Goal: Information Seeking & Learning: Learn about a topic

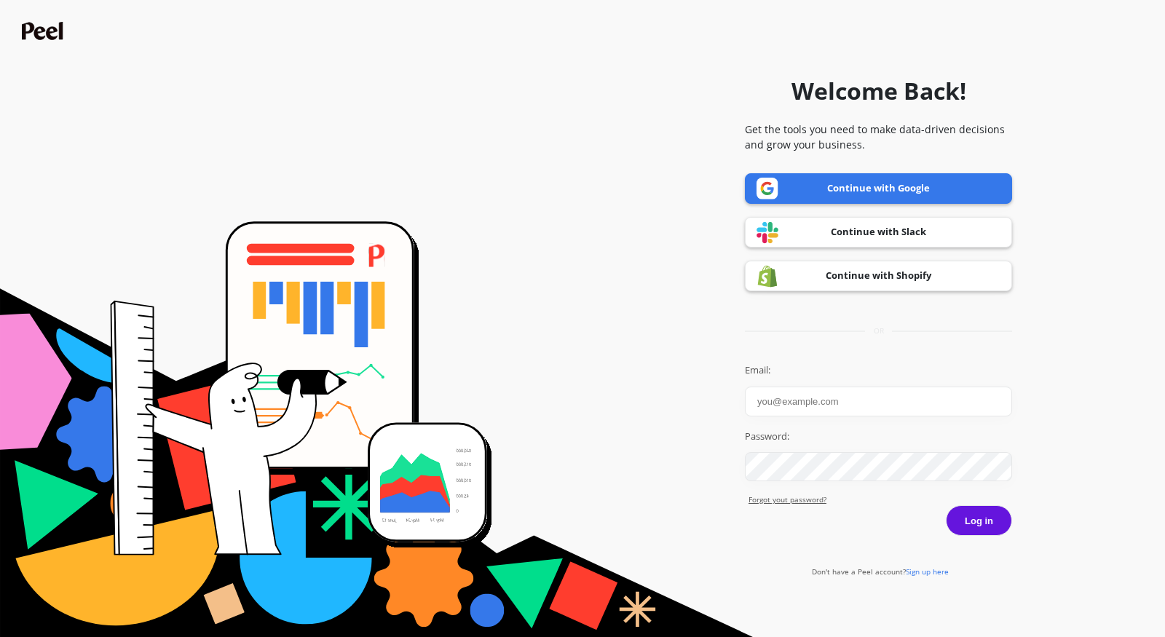
click at [845, 178] on link "Continue with Google" at bounding box center [878, 188] width 267 height 31
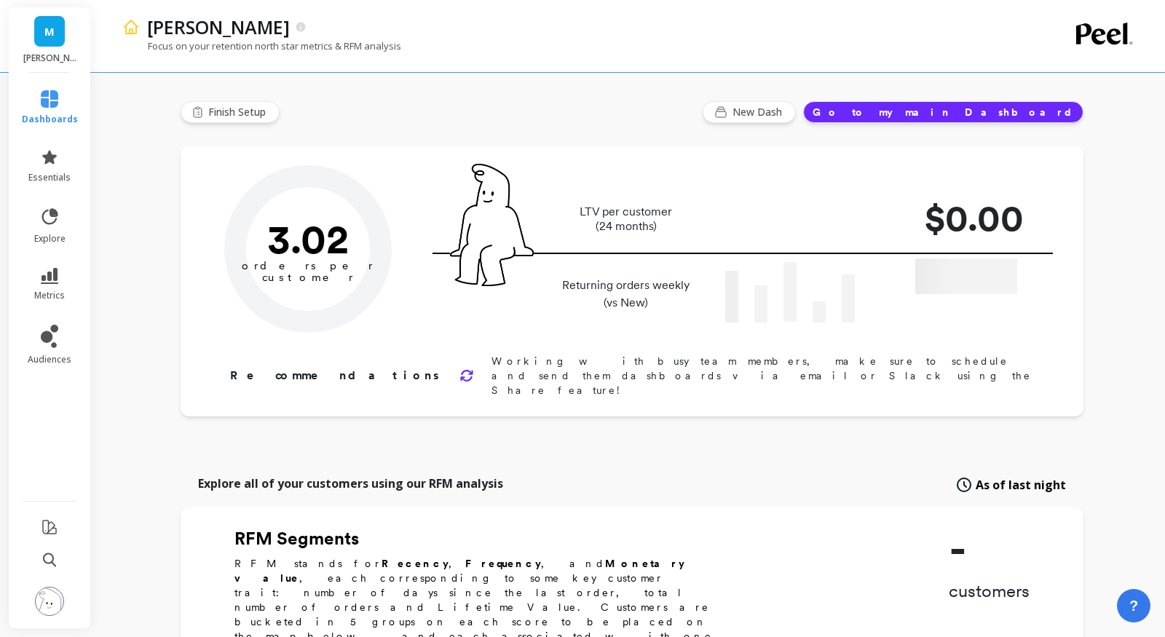
type input "Champions"
type input "2641"
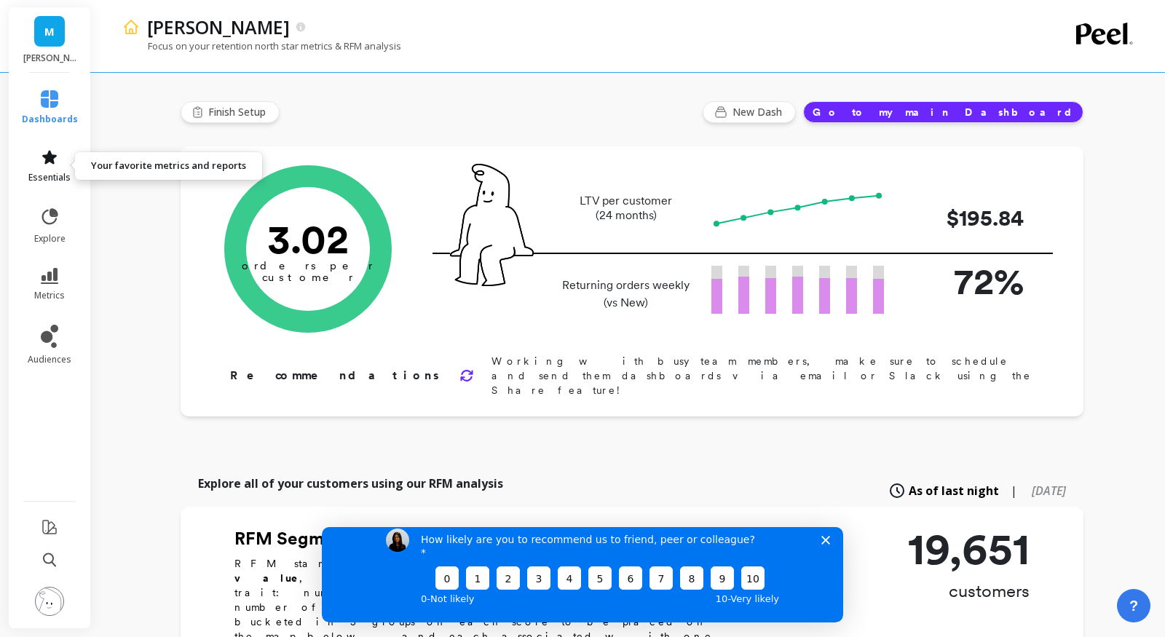
click at [50, 160] on icon at bounding box center [49, 157] width 15 height 14
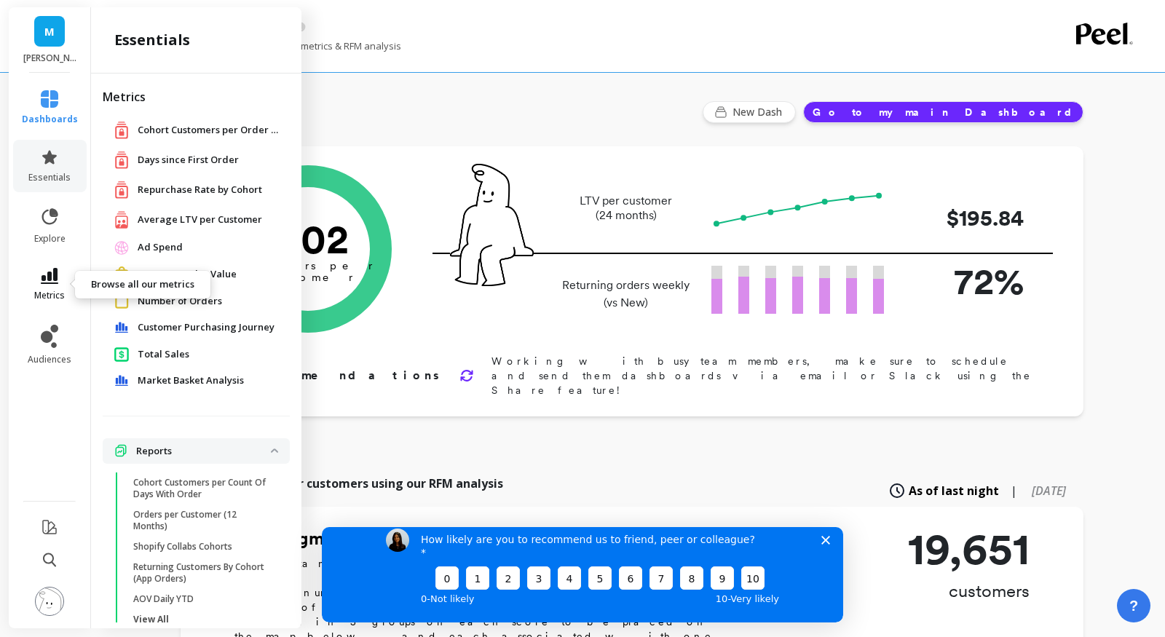
click at [50, 274] on icon at bounding box center [49, 276] width 17 height 16
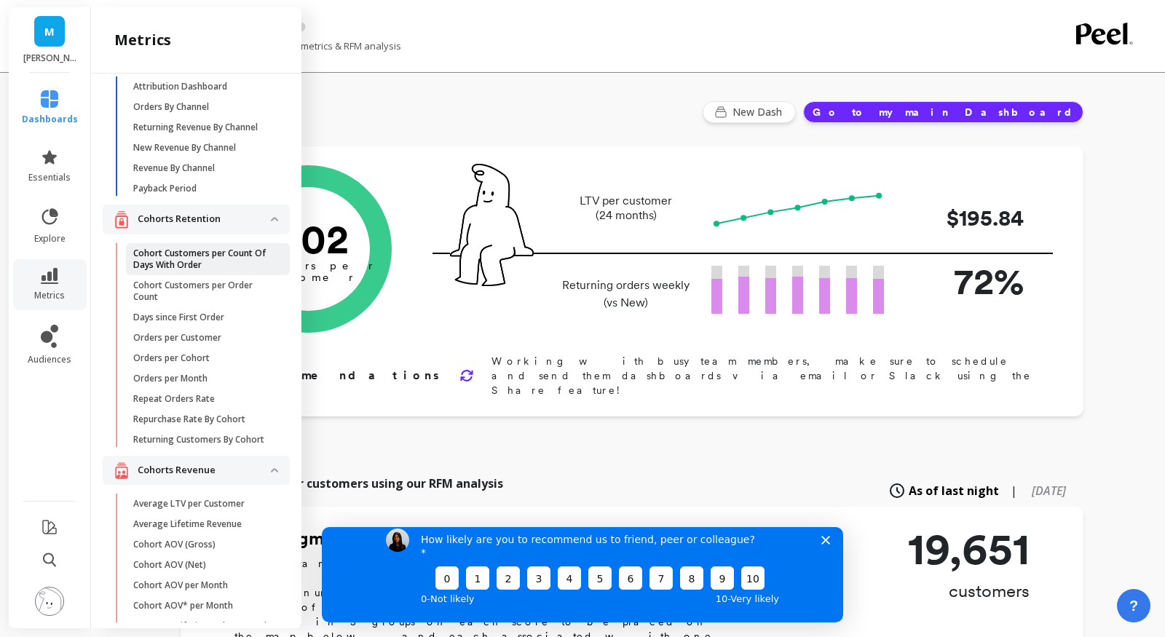
scroll to position [54, 0]
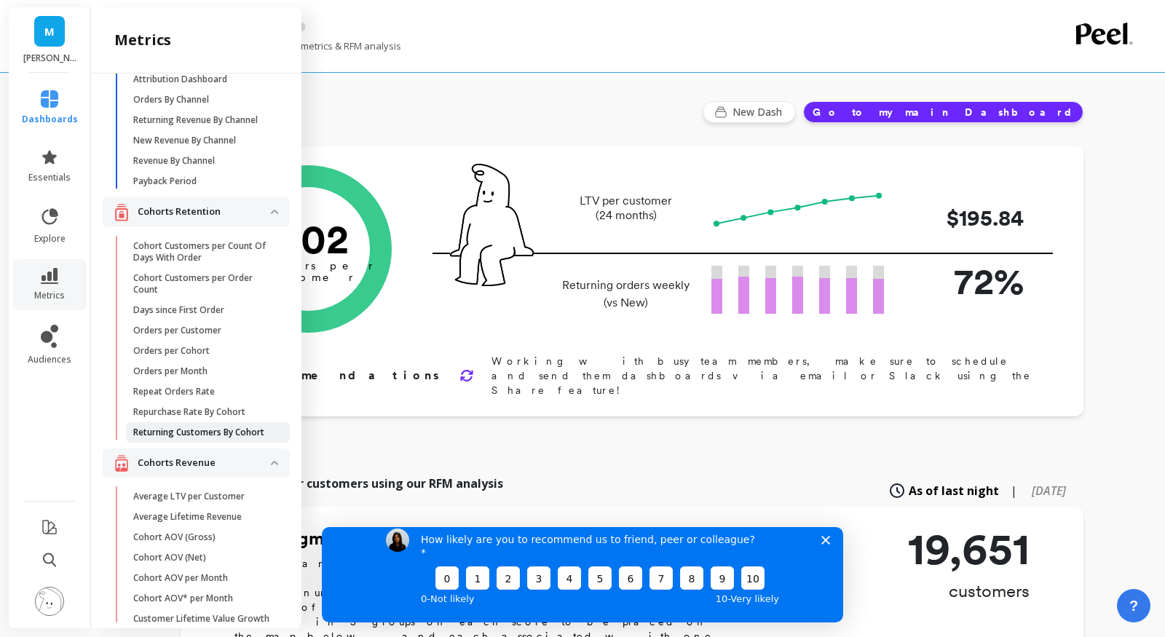
click at [186, 431] on p "Returning Customers By Cohort" at bounding box center [198, 433] width 131 height 12
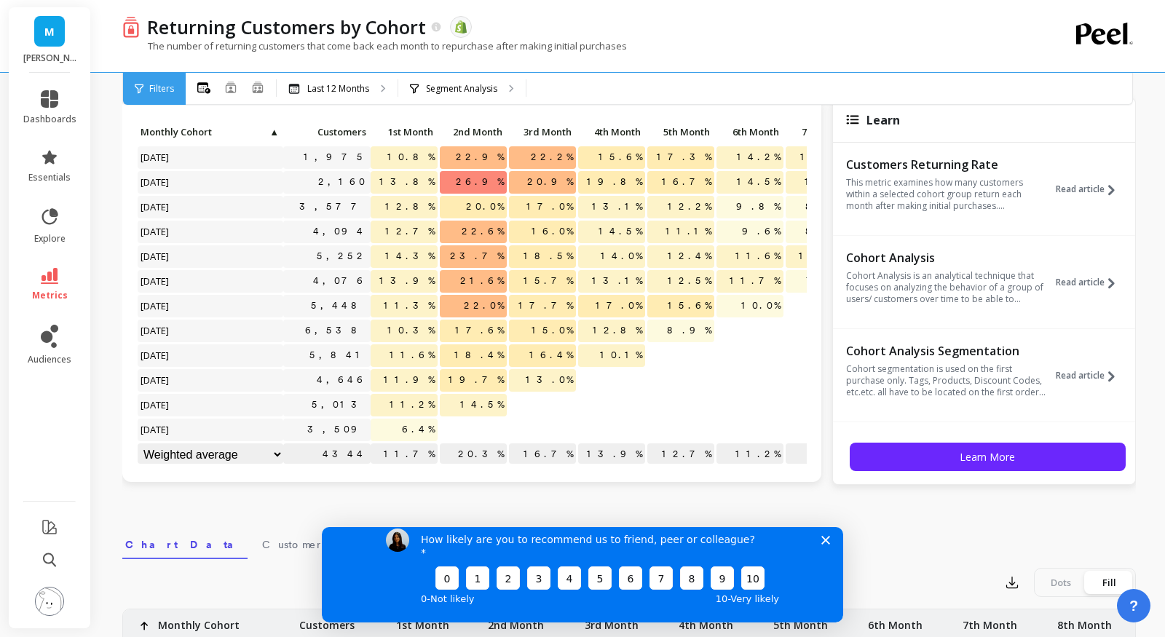
scroll to position [57, 0]
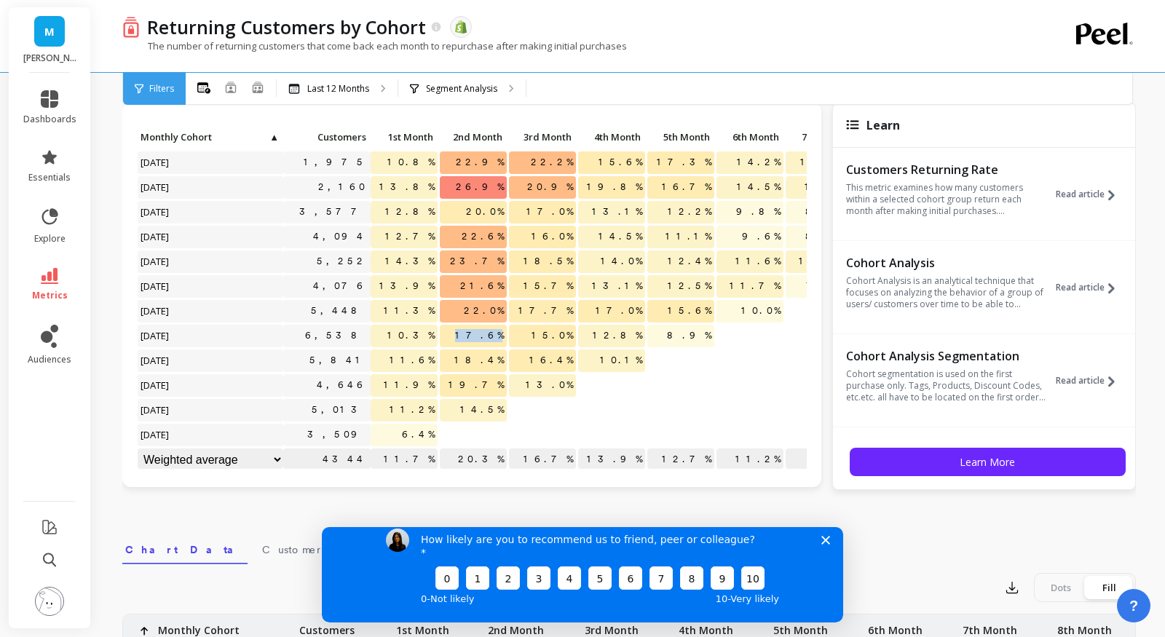
drag, startPoint x: 479, startPoint y: 335, endPoint x: 506, endPoint y: 339, distance: 27.9
click at [506, 339] on span "17.6%" at bounding box center [479, 336] width 55 height 22
click at [497, 337] on span "17.6%" at bounding box center [479, 336] width 55 height 22
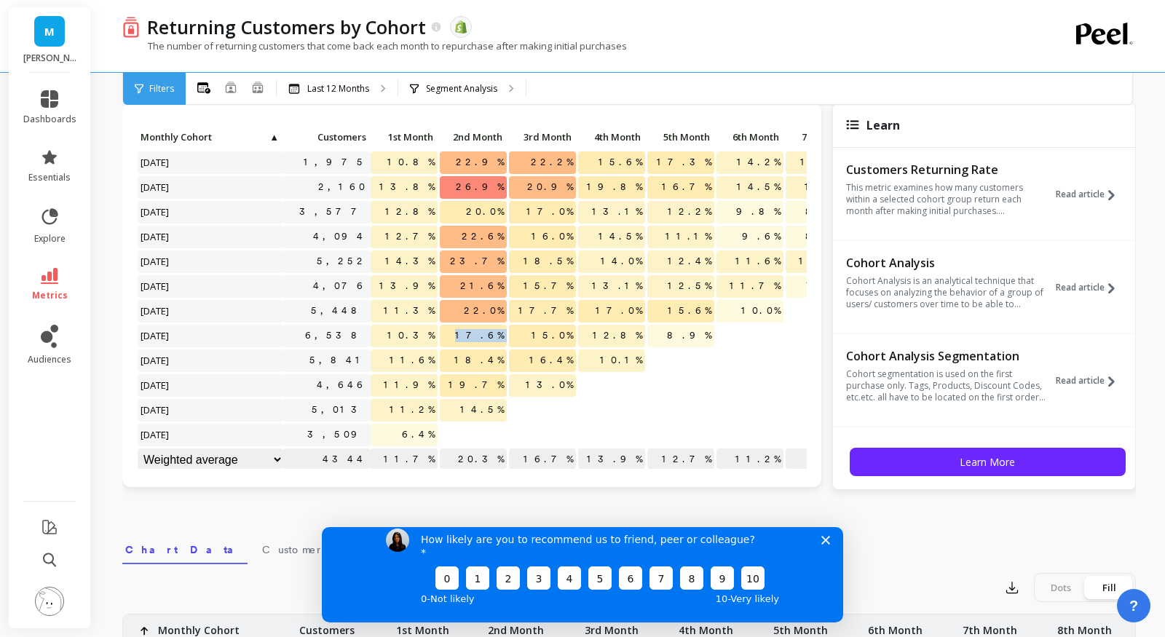
click at [497, 337] on span "17.6%" at bounding box center [479, 336] width 55 height 22
drag, startPoint x: 471, startPoint y: 356, endPoint x: 508, endPoint y: 358, distance: 37.2
click at [508, 358] on div "Click to create an audience 1,975 10.8% 22.9% 22.2% 15.6% 17.3% 14.2% 12.8% 11.…" at bounding box center [603, 300] width 932 height 347
click at [492, 360] on span "18.4%" at bounding box center [479, 361] width 55 height 22
drag, startPoint x: 542, startPoint y: 360, endPoint x: 572, endPoint y: 361, distance: 30.6
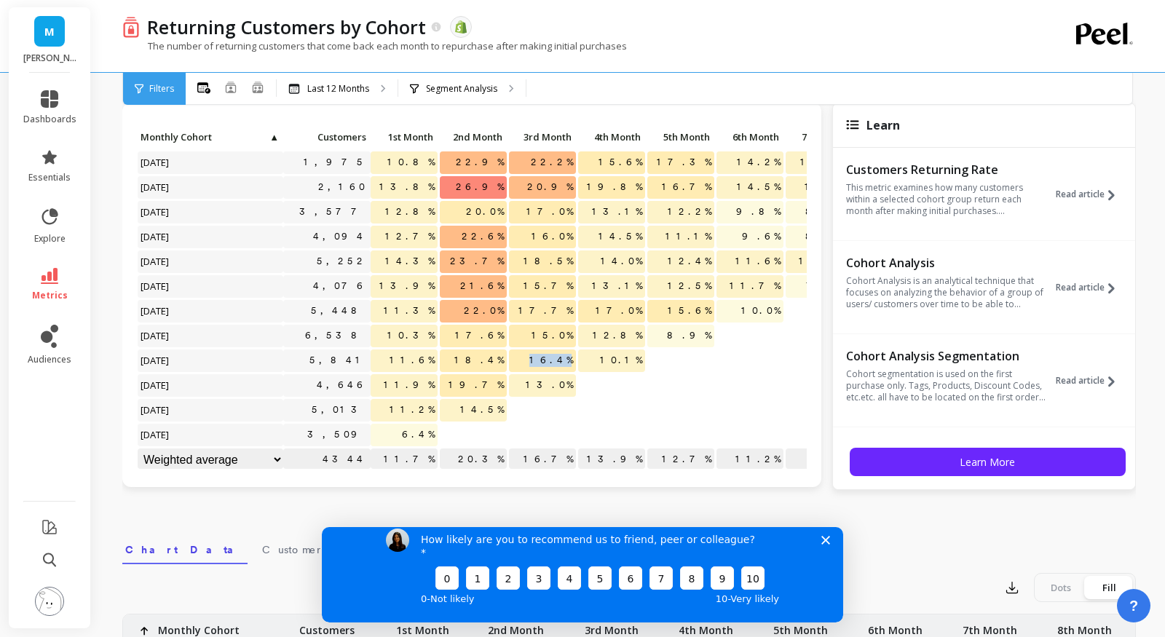
click at [572, 361] on p "16.4%" at bounding box center [542, 361] width 67 height 22
click at [572, 361] on span "16.4%" at bounding box center [552, 361] width 50 height 22
click at [58, 287] on link "metrics" at bounding box center [49, 285] width 53 height 34
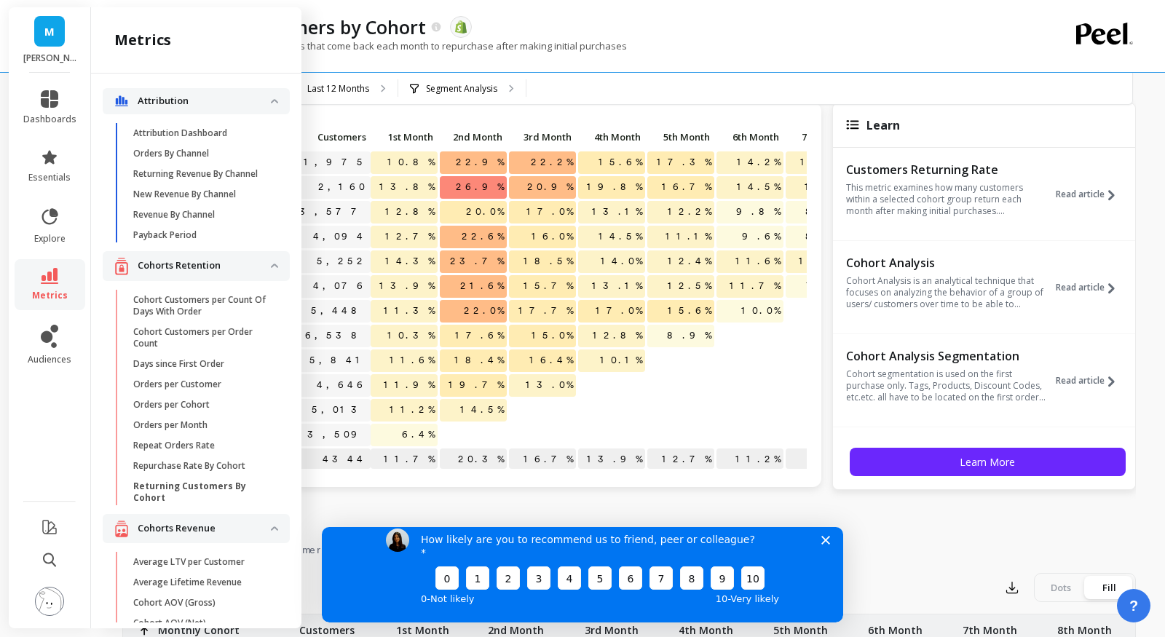
scroll to position [54, 0]
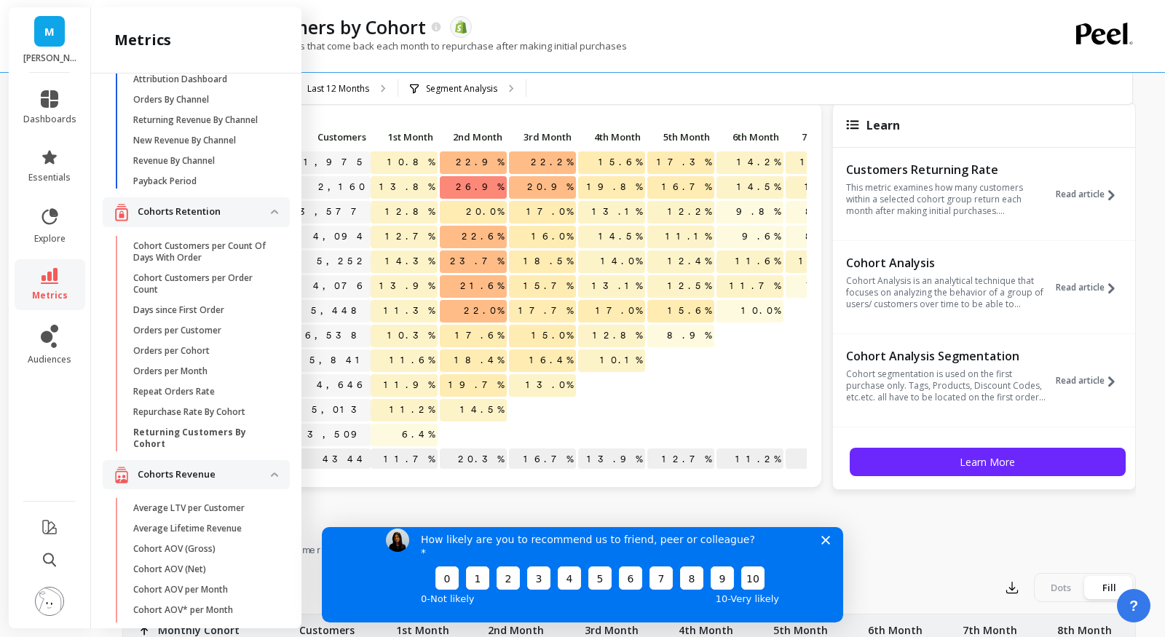
click at [353, 501] on div "Click to create an audience 1,975 10.8% 22.9% 22.2% 15.6% 17.3% 14.2% 12.8% 11.…" at bounding box center [471, 306] width 699 height 406
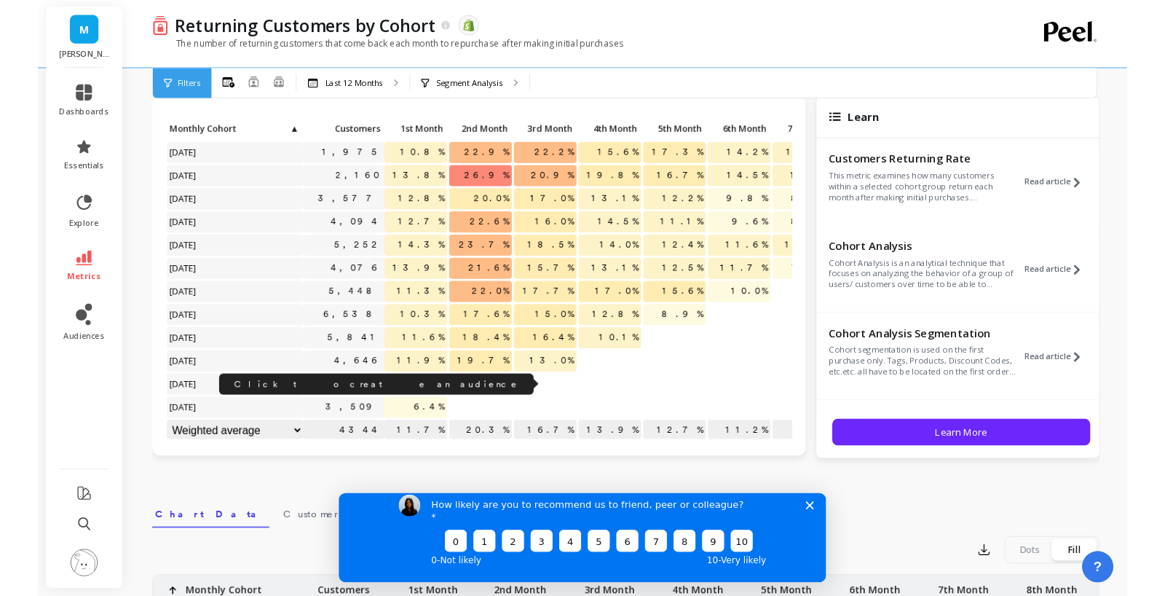
scroll to position [1, 0]
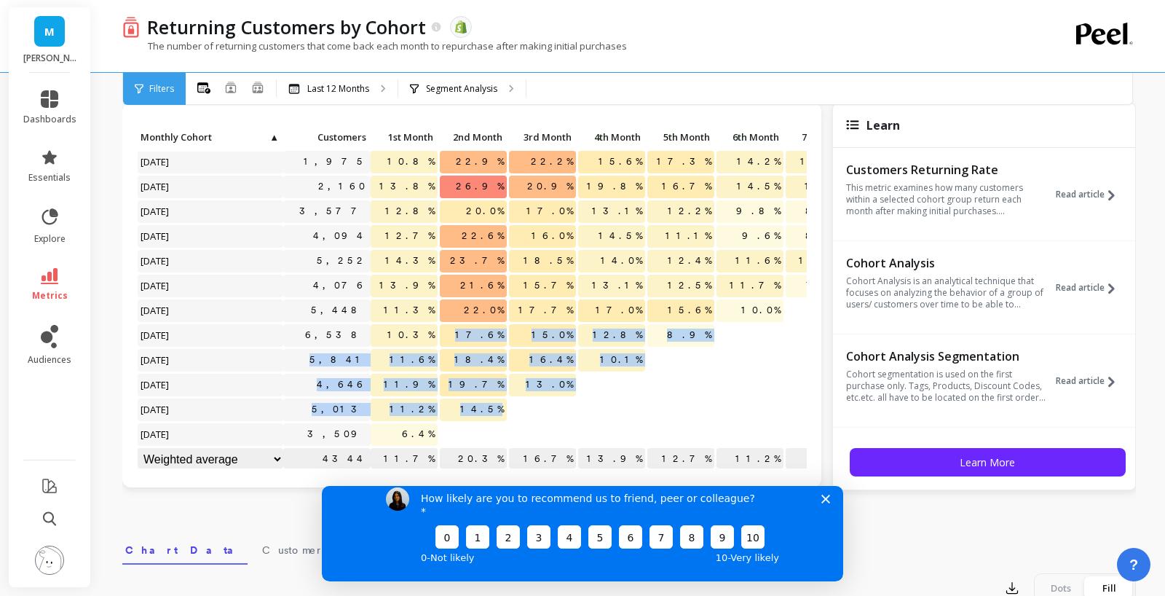
drag, startPoint x: 473, startPoint y: 336, endPoint x: 496, endPoint y: 418, distance: 85.3
click at [496, 418] on div "Click to create an audience 1,975 10.8% 22.9% 22.2% 15.6% 17.3% 14.2% 12.8% 11.…" at bounding box center [603, 299] width 932 height 347
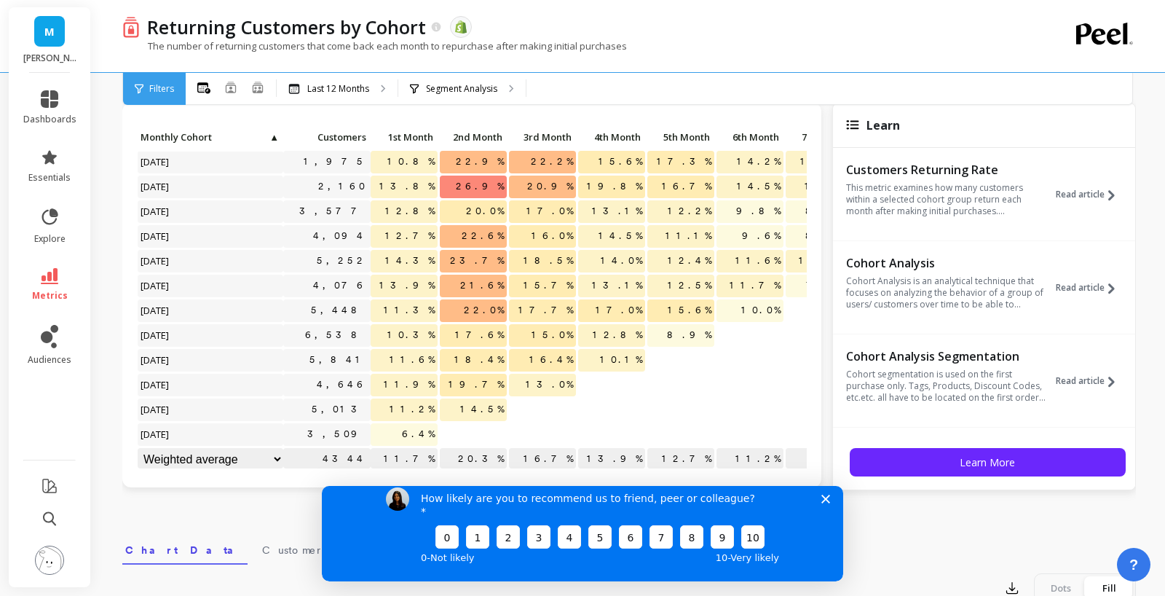
click at [481, 350] on span "18.4%" at bounding box center [479, 360] width 55 height 22
click at [481, 334] on span "17.6%" at bounding box center [479, 335] width 55 height 22
click at [481, 364] on span "18.4%" at bounding box center [479, 360] width 55 height 22
click at [479, 383] on span "19.7%" at bounding box center [476, 385] width 61 height 22
click at [828, 503] on polygon "Close survey" at bounding box center [826, 498] width 9 height 9
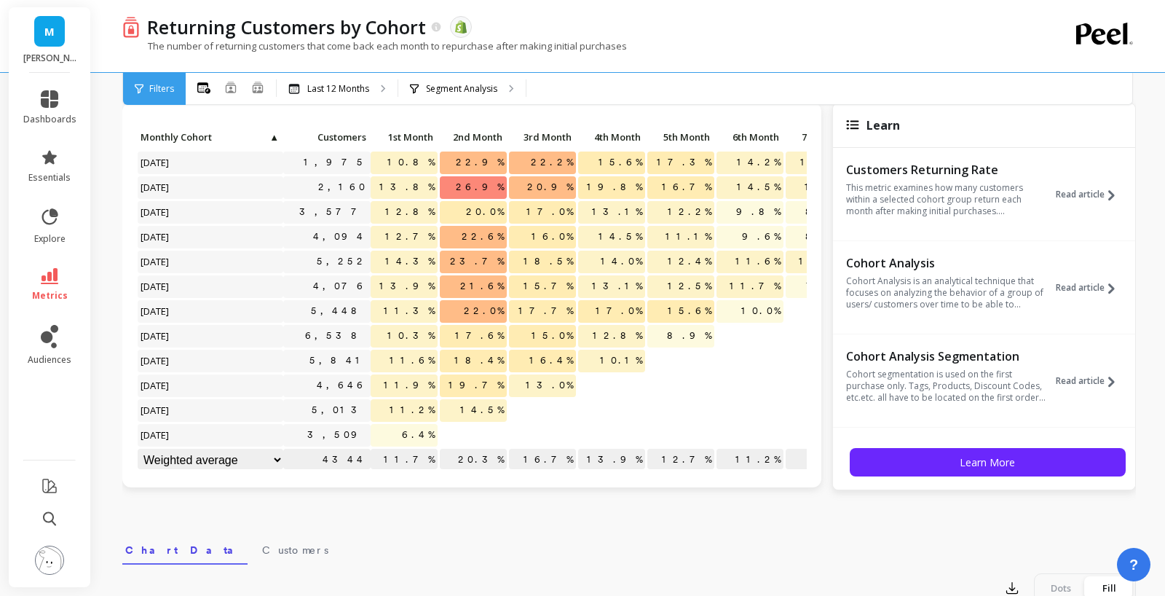
scroll to position [0, 0]
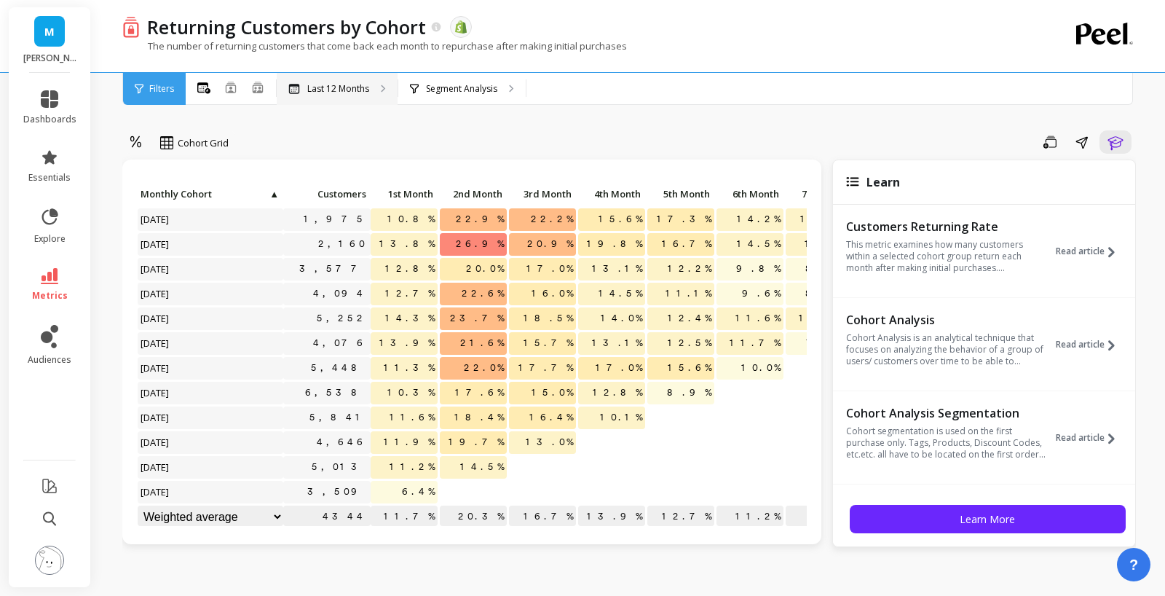
click at [352, 98] on div "Last 12 Months" at bounding box center [337, 89] width 121 height 32
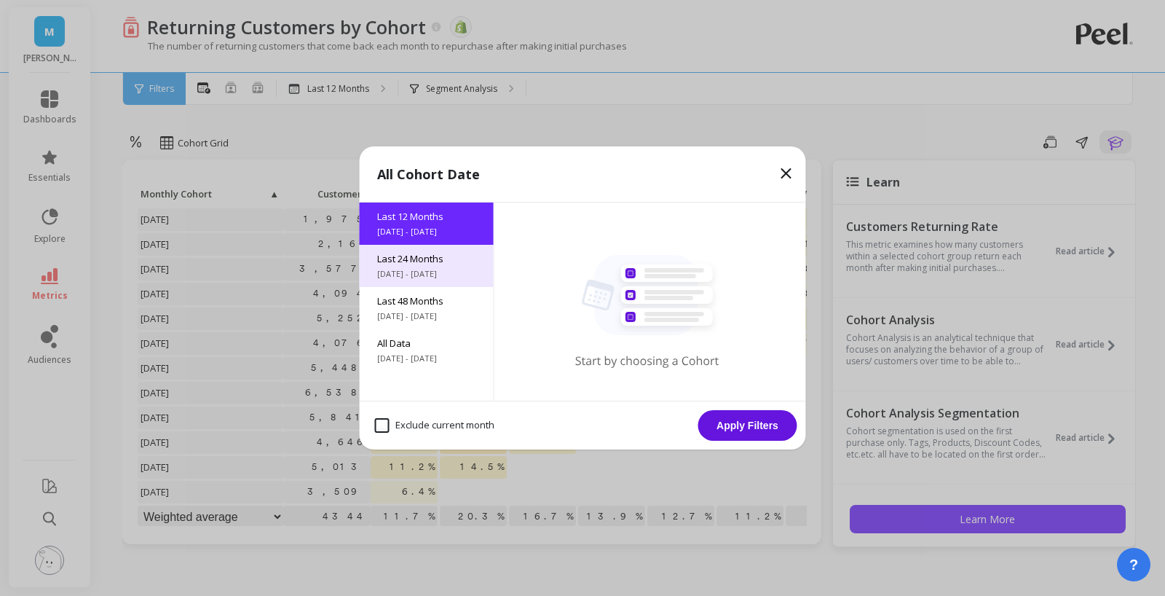
click at [421, 274] on span "8/18/2023 - 8/18/2025" at bounding box center [426, 274] width 99 height 12
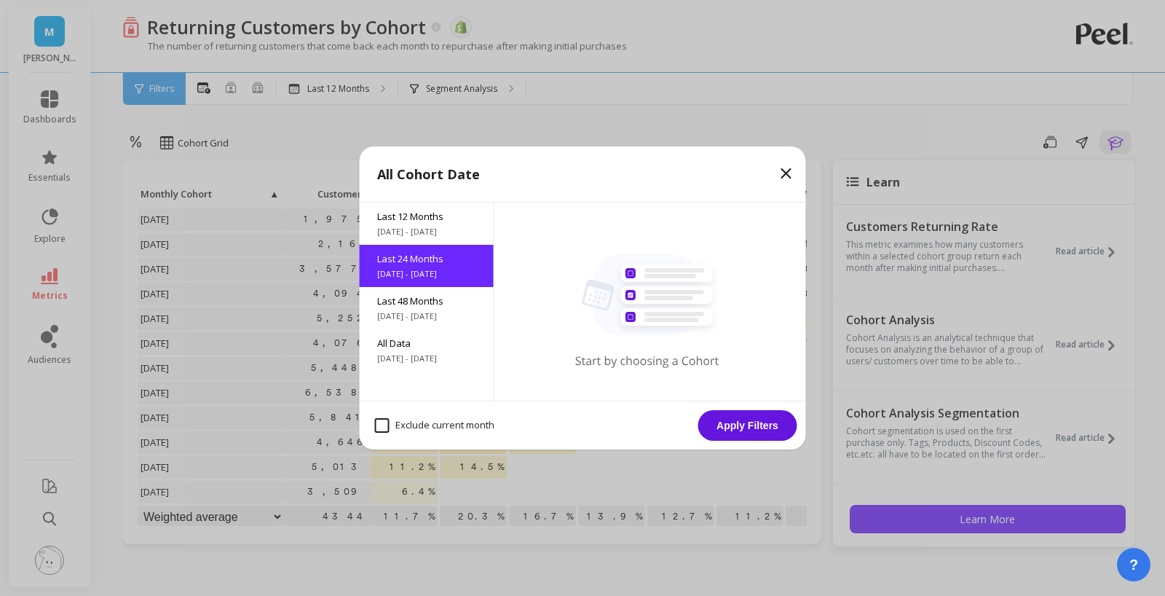
click at [760, 420] on button "Apply Filters" at bounding box center [747, 425] width 99 height 31
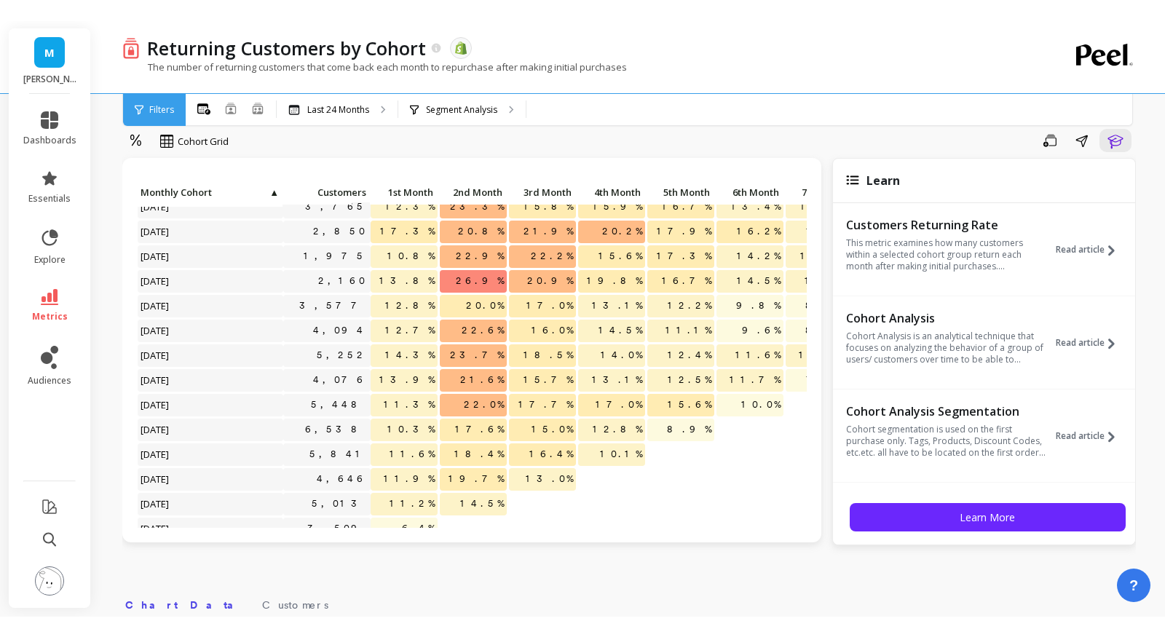
scroll to position [297, 0]
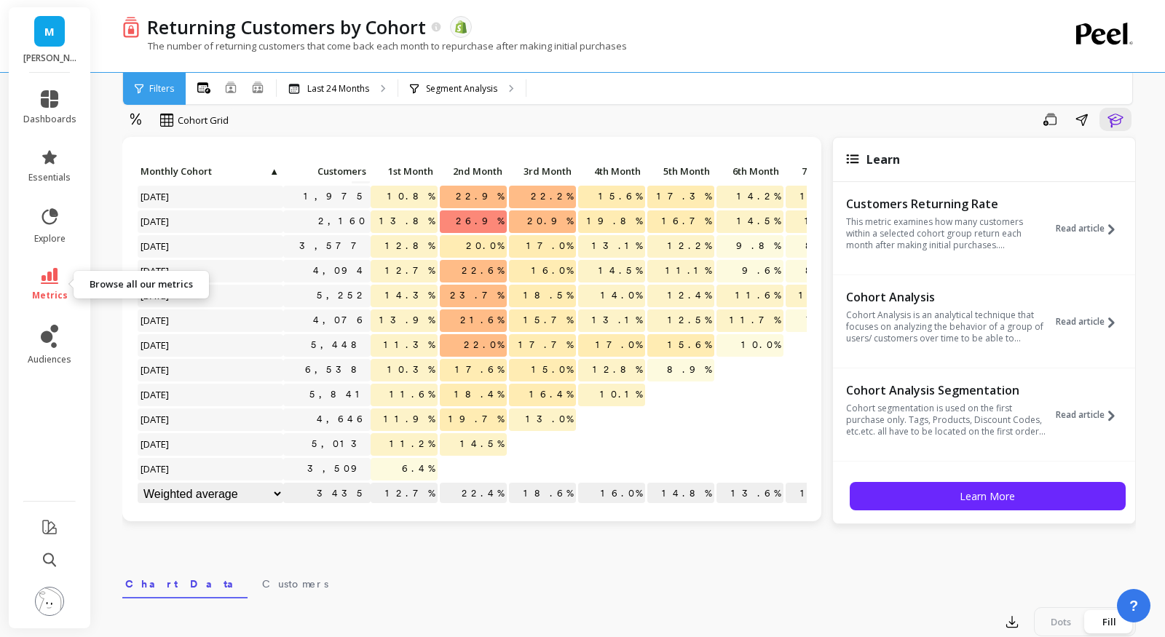
click at [60, 278] on link "metrics" at bounding box center [49, 285] width 53 height 34
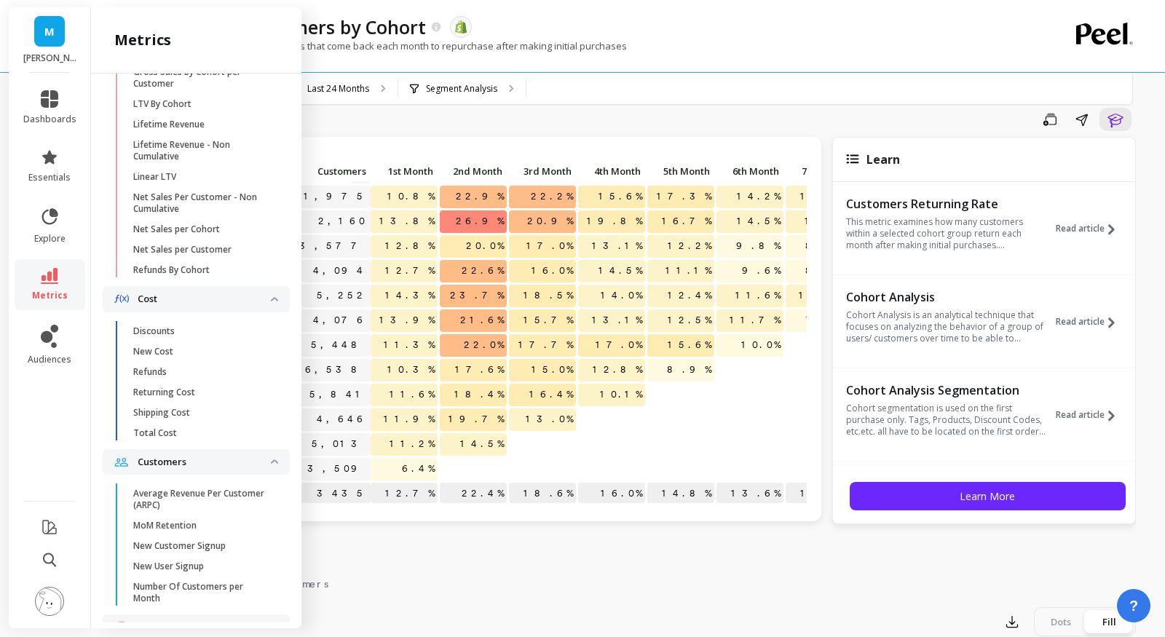
scroll to position [536, 0]
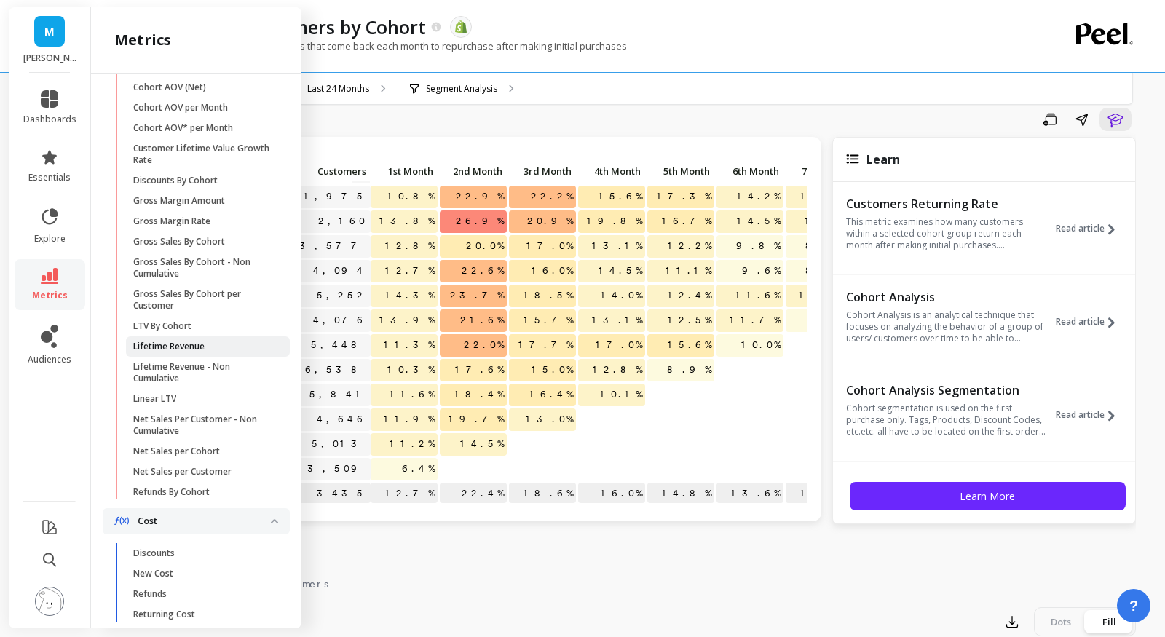
click at [182, 341] on p "Lifetime Revenue" at bounding box center [168, 347] width 71 height 12
